Goal: Task Accomplishment & Management: Manage account settings

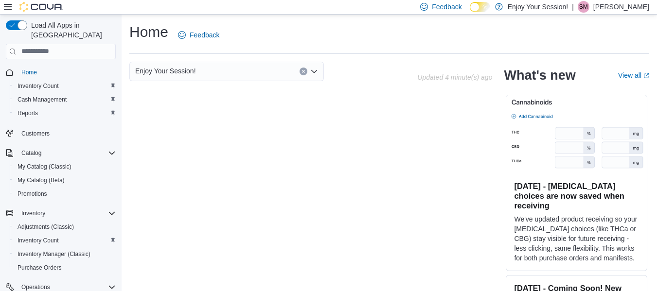
click at [629, 4] on p "[PERSON_NAME]" at bounding box center [621, 7] width 56 height 12
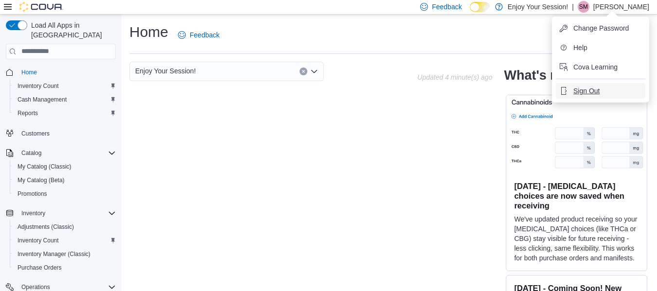
click at [589, 87] on span "Sign Out" at bounding box center [586, 91] width 26 height 10
